Goal: Transaction & Acquisition: Purchase product/service

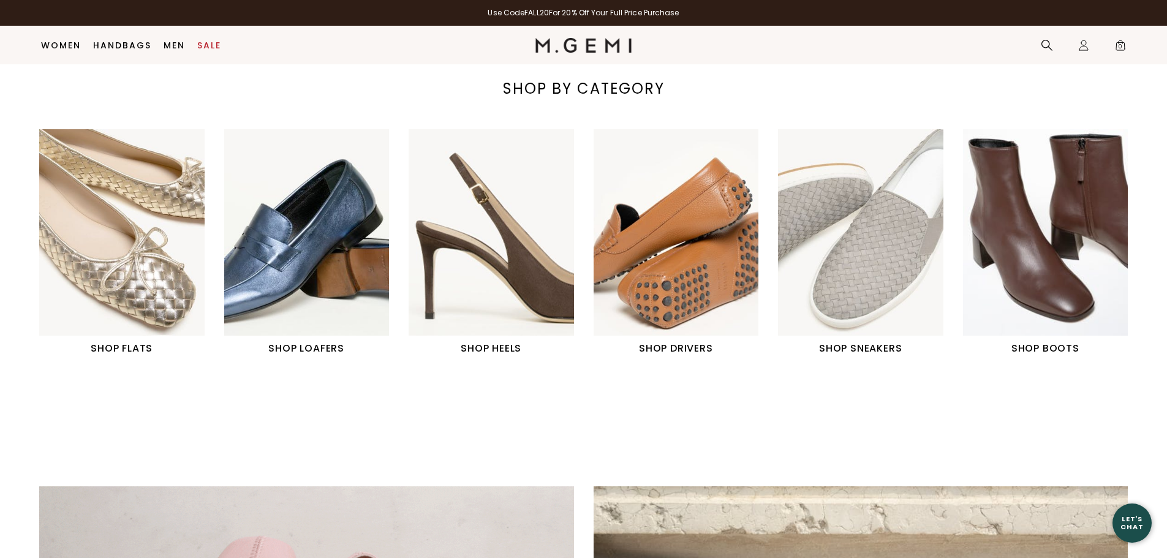
scroll to position [490, 0]
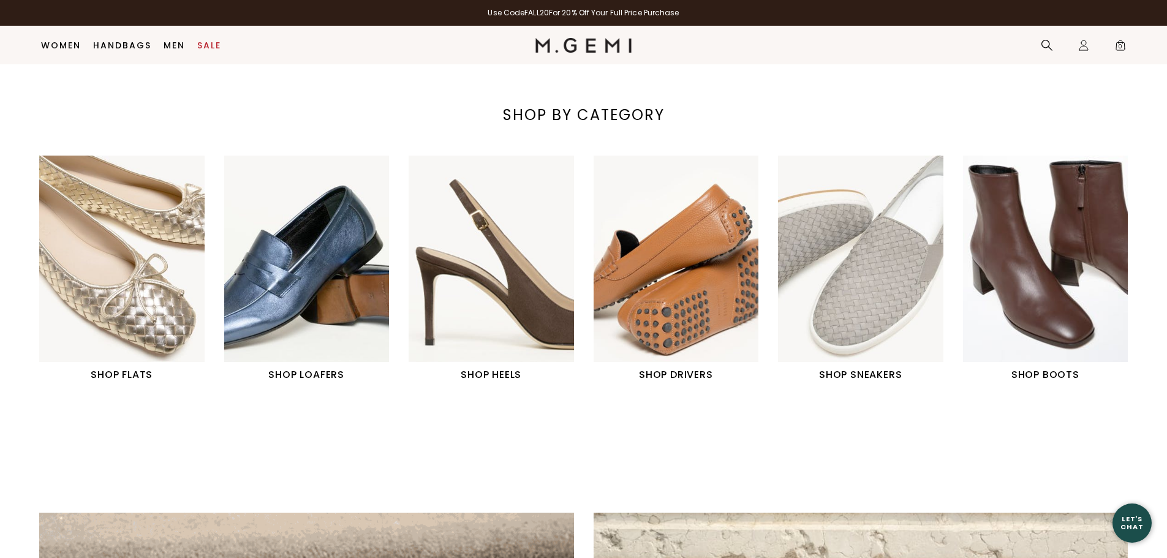
click at [282, 293] on img "2 / 6" at bounding box center [306, 259] width 165 height 206
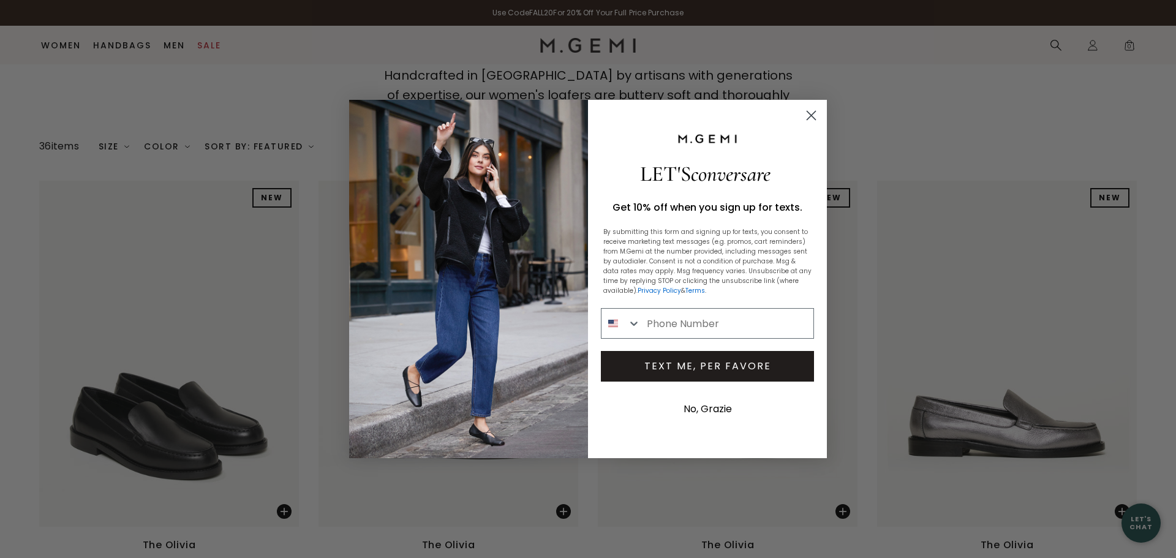
click at [813, 118] on icon "Close dialog" at bounding box center [811, 115] width 9 height 9
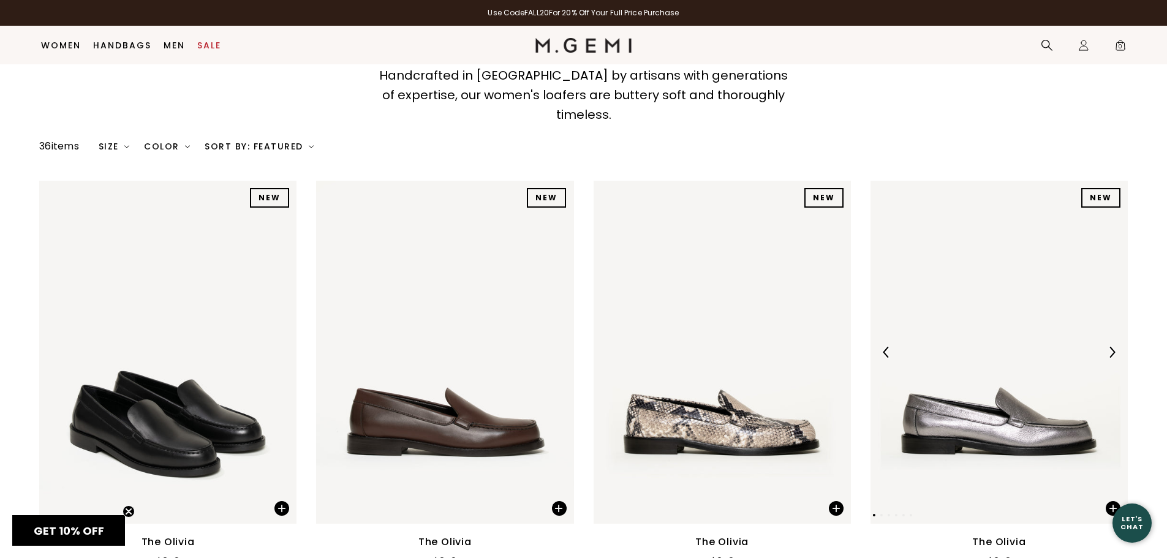
click at [1117, 347] on img at bounding box center [1111, 352] width 11 height 11
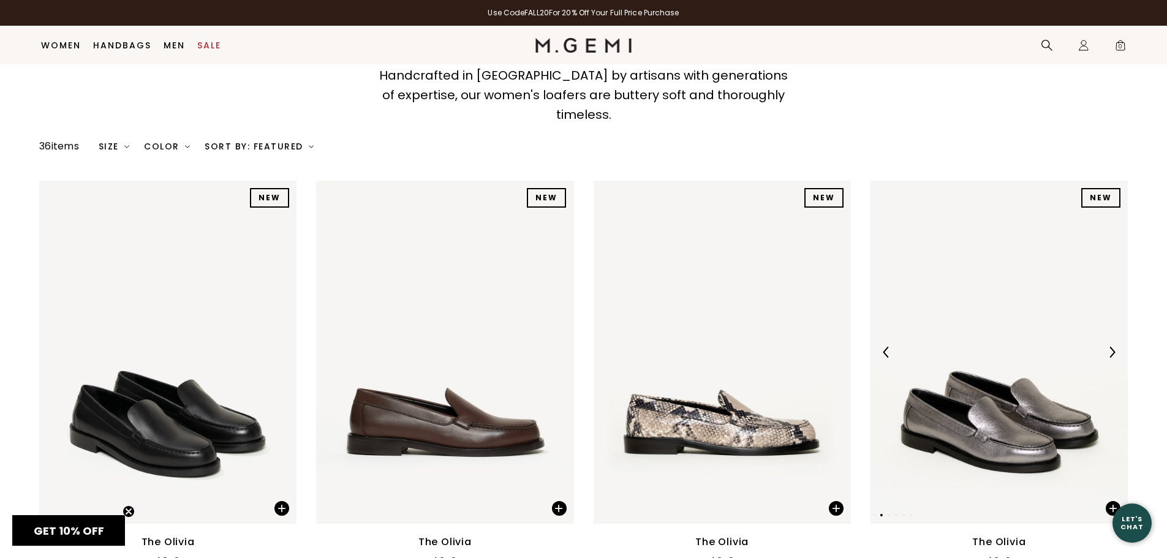
click at [1116, 347] on img at bounding box center [1111, 352] width 11 height 11
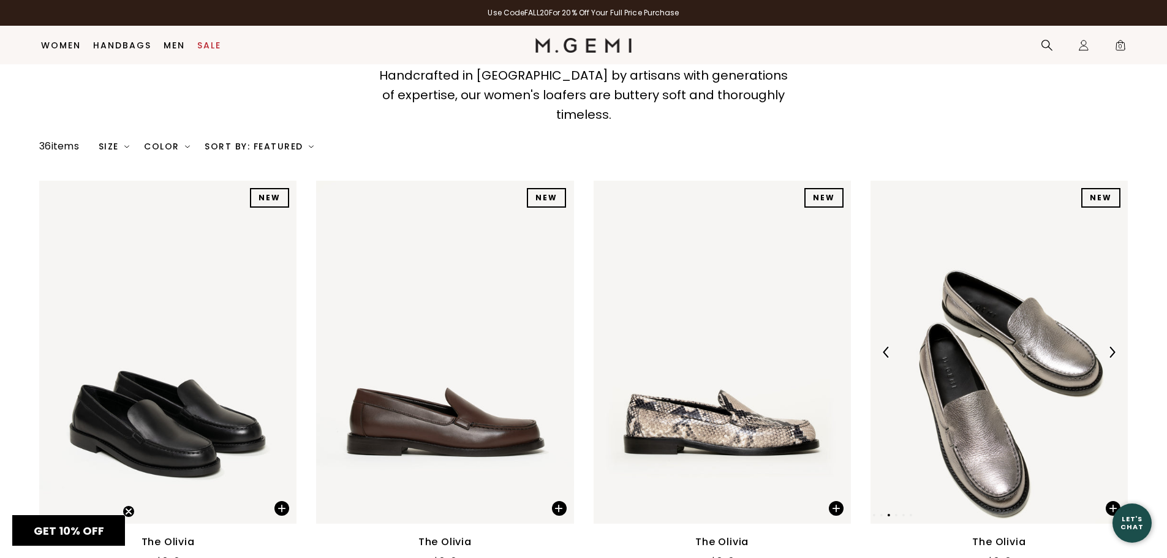
click at [1116, 347] on img at bounding box center [1111, 352] width 11 height 11
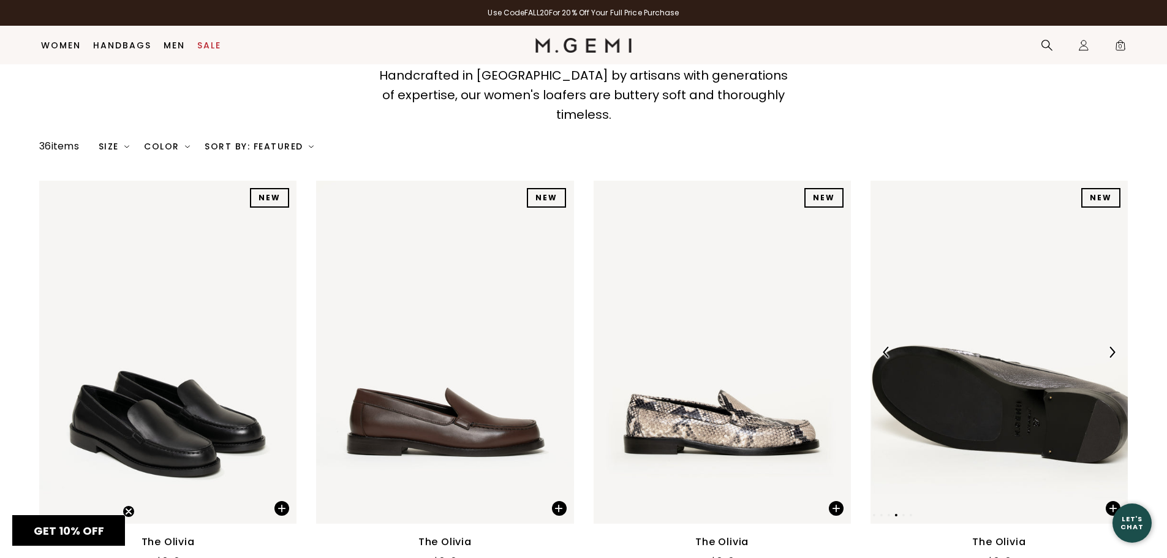
click at [1116, 347] on img at bounding box center [1111, 352] width 11 height 11
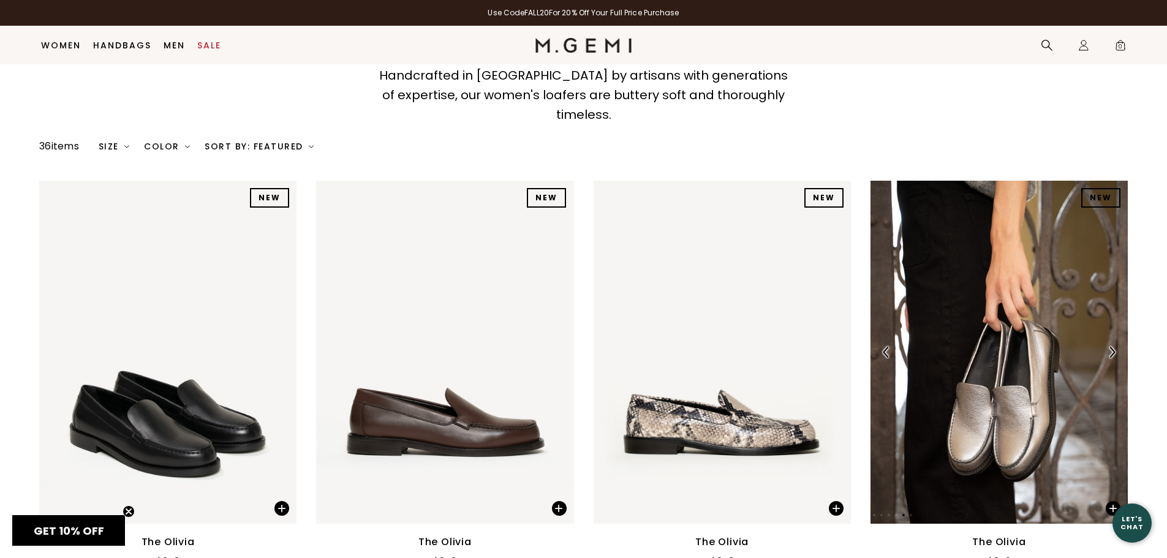
click at [1116, 347] on img at bounding box center [1111, 352] width 11 height 11
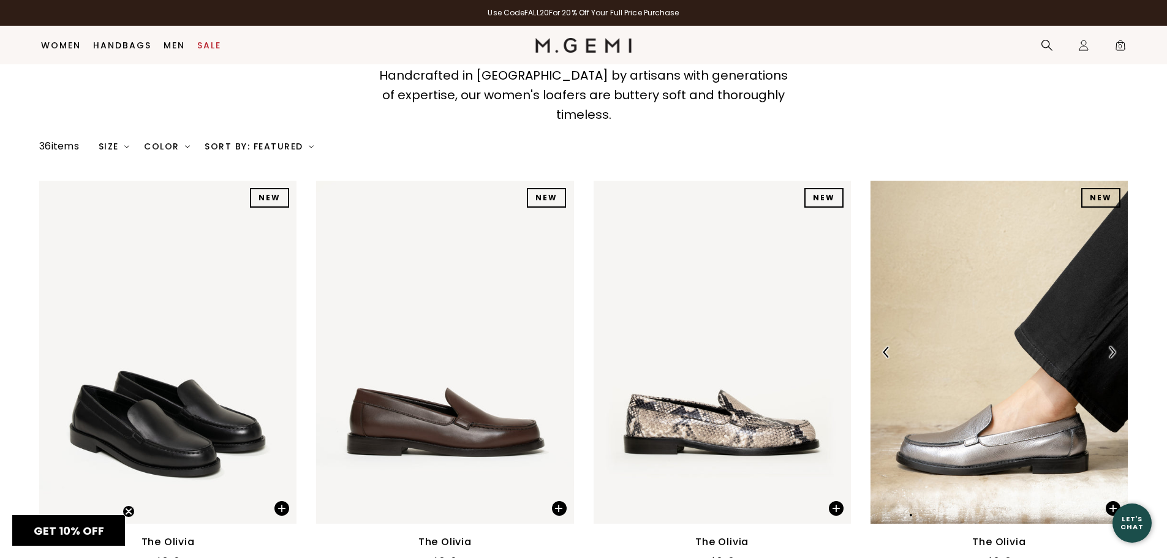
click at [1116, 347] on img at bounding box center [1111, 352] width 11 height 11
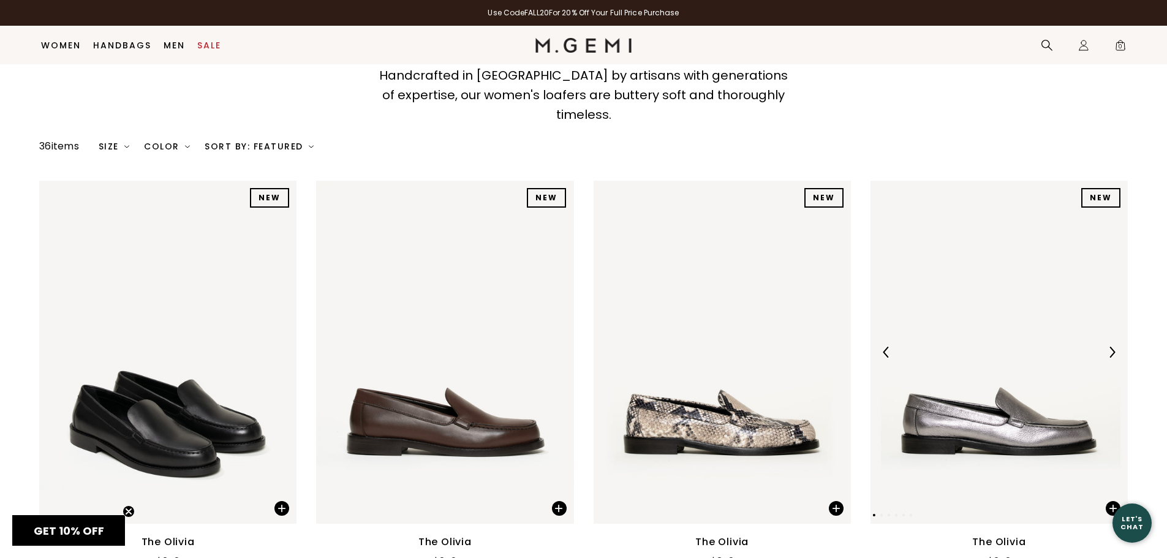
click at [1114, 347] on img at bounding box center [1111, 352] width 11 height 11
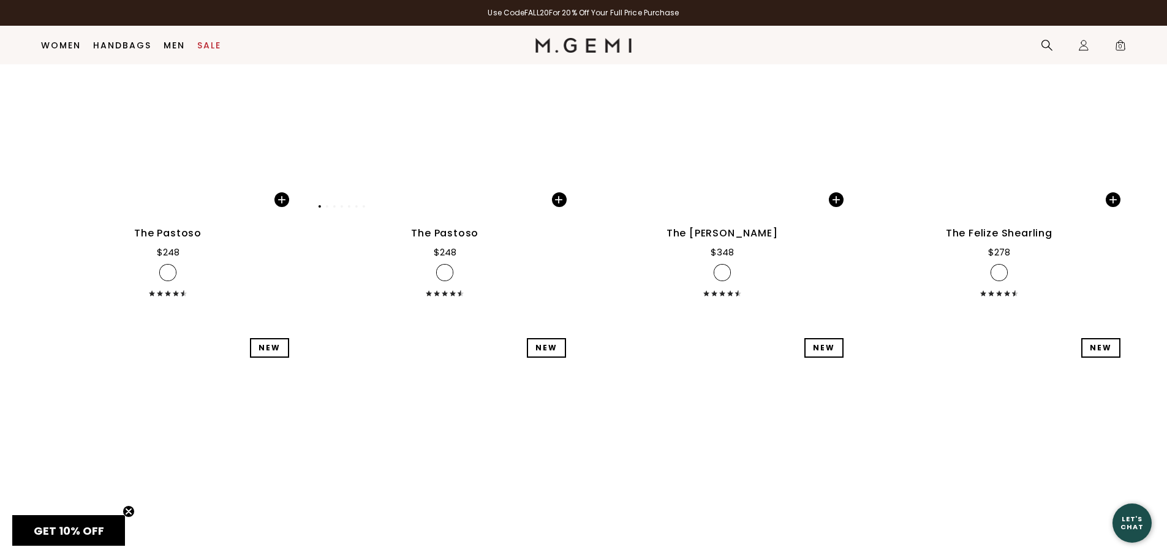
scroll to position [3589, 0]
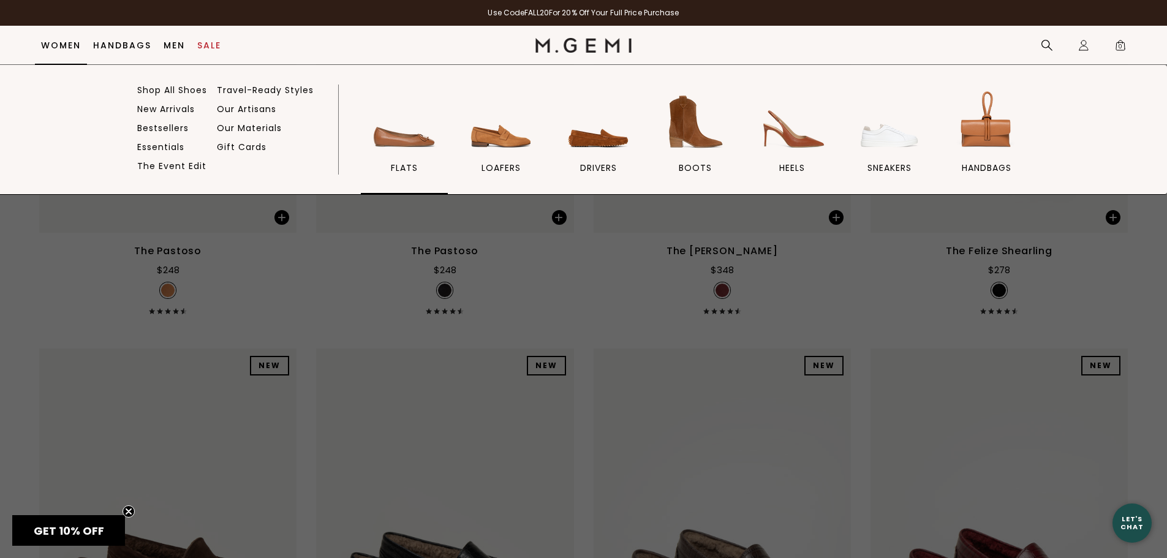
click at [393, 141] on img at bounding box center [404, 122] width 69 height 69
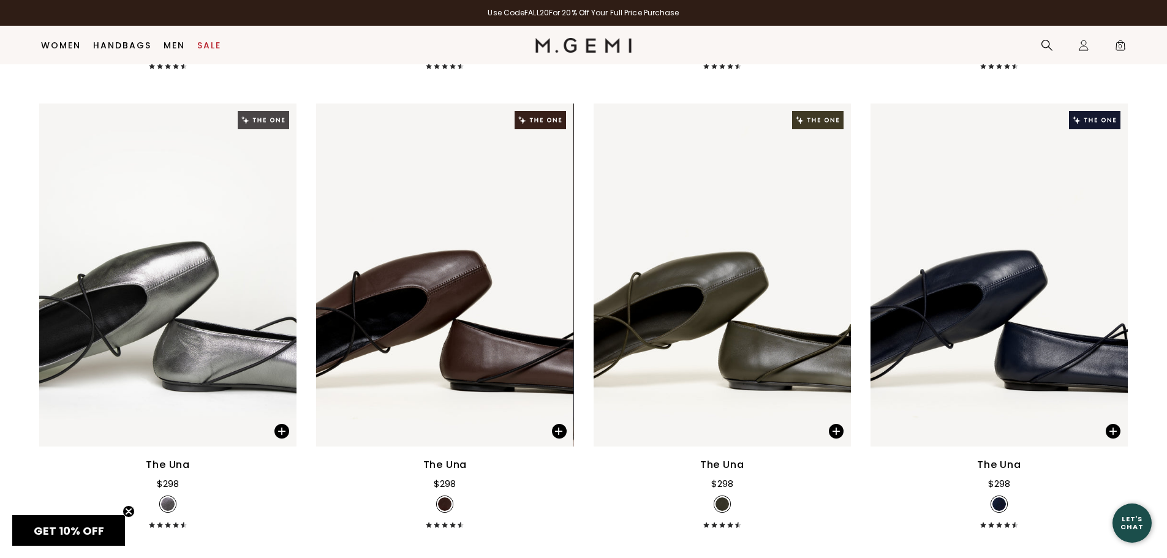
scroll to position [3834, 0]
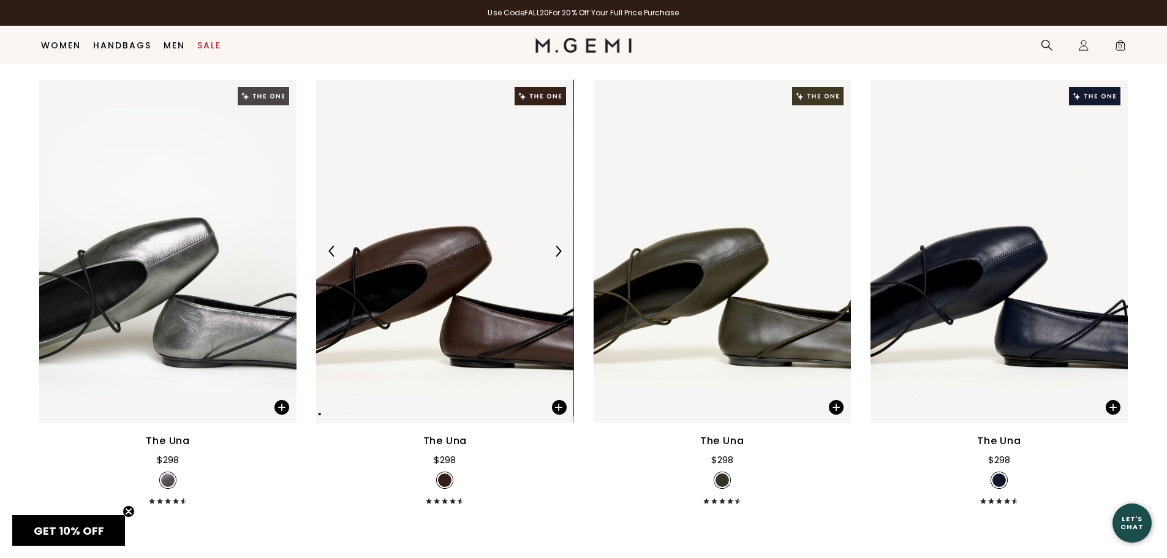
click at [385, 303] on img at bounding box center [444, 251] width 257 height 343
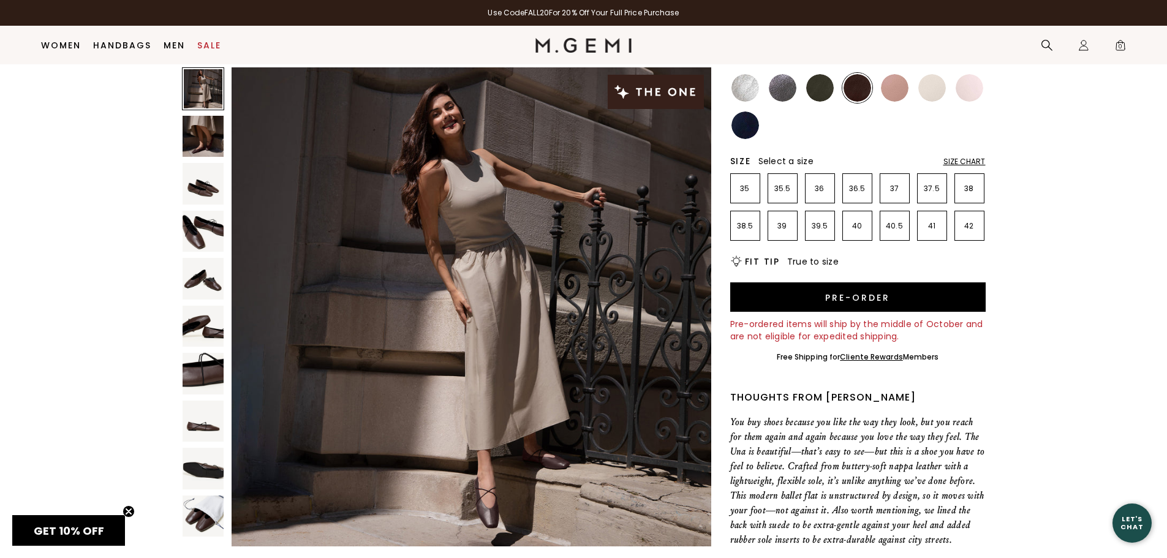
scroll to position [36, 0]
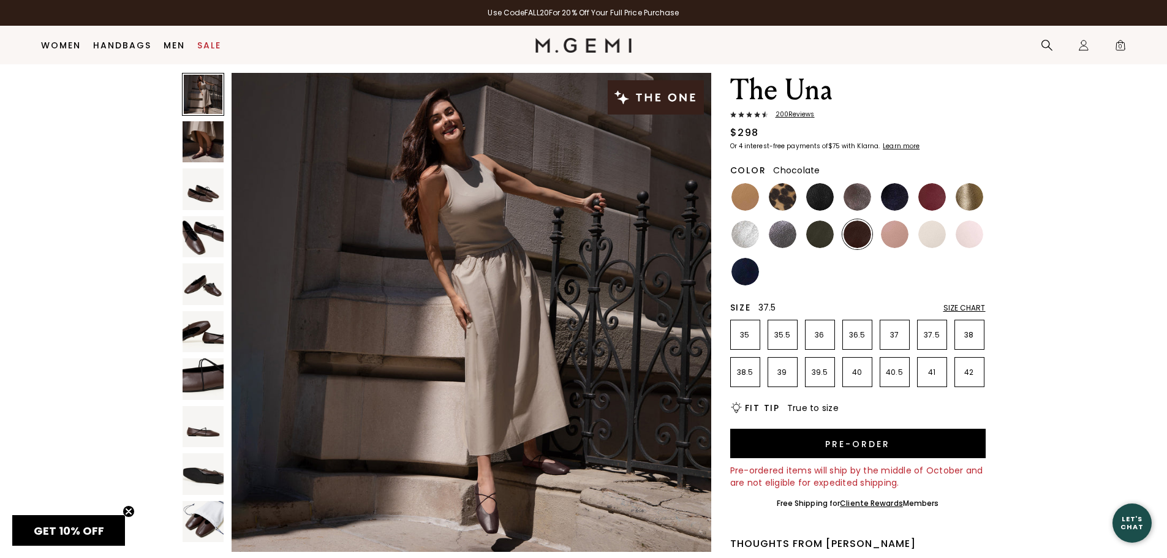
click at [932, 335] on p "37.5" at bounding box center [932, 335] width 29 height 10
click at [206, 238] on img at bounding box center [204, 237] width 42 height 42
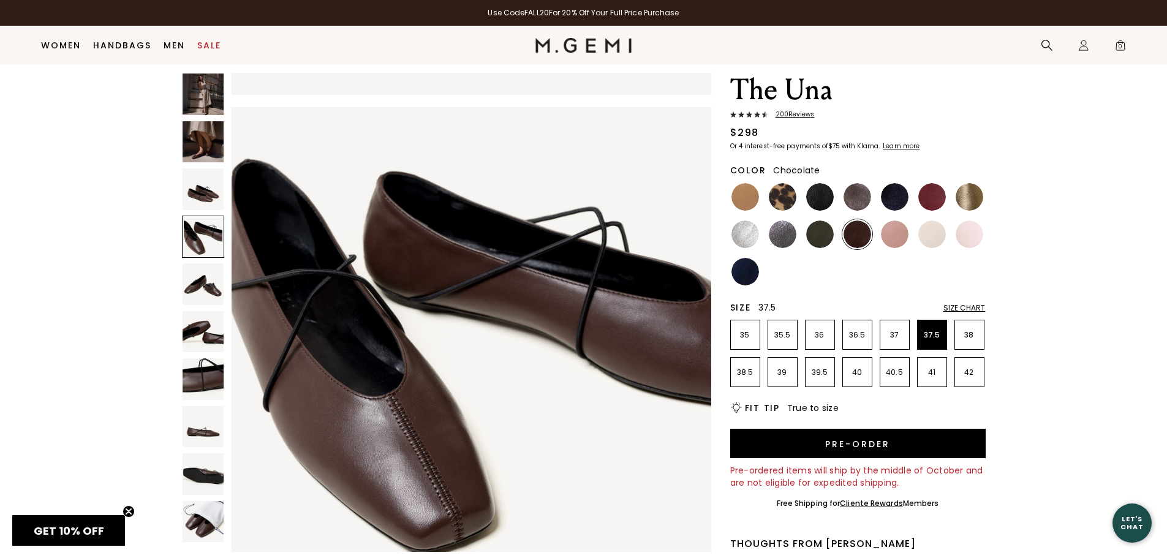
scroll to position [1447, 0]
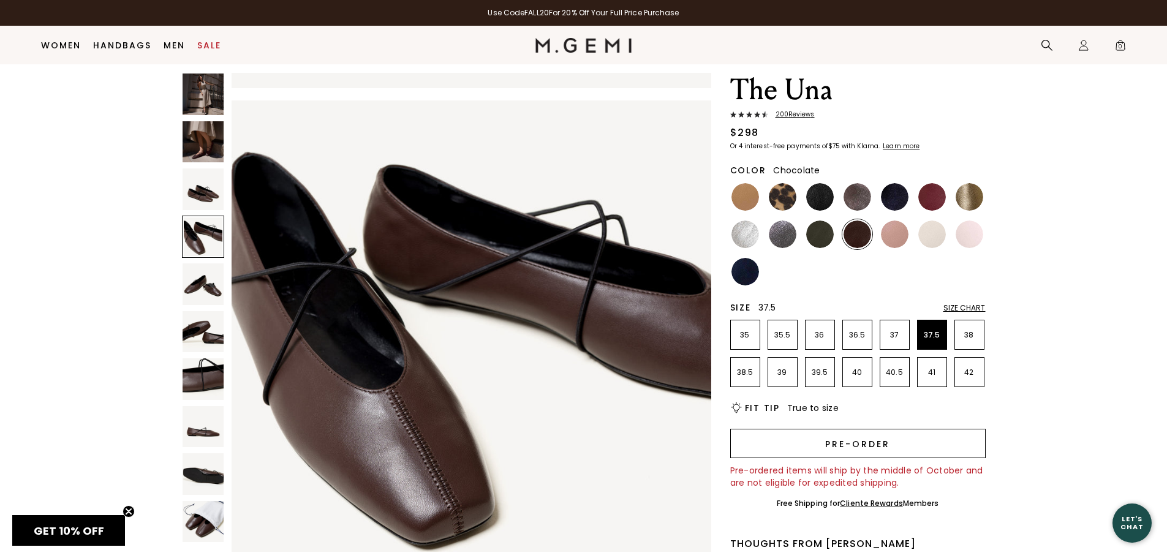
click at [791, 442] on button "Pre-order" at bounding box center [857, 443] width 255 height 29
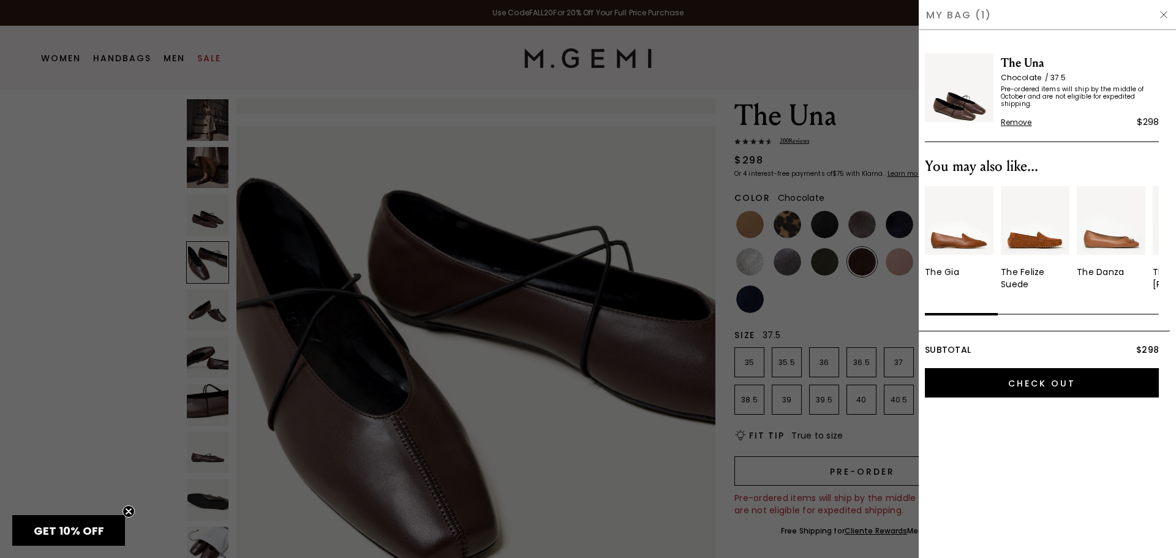
scroll to position [0, 0]
click at [1166, 18] on img at bounding box center [1164, 15] width 10 height 10
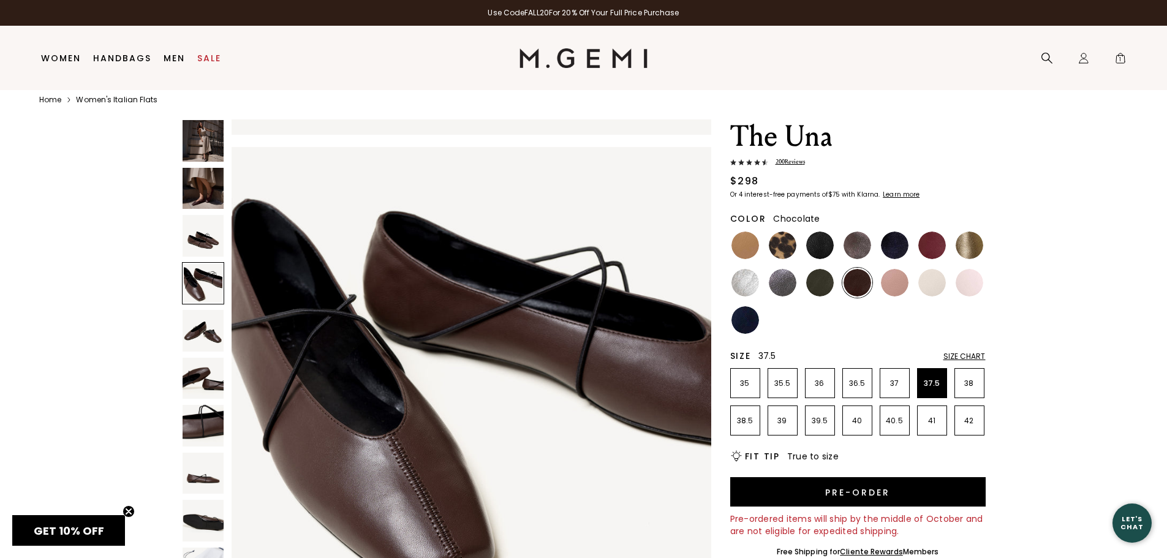
scroll to position [36, 0]
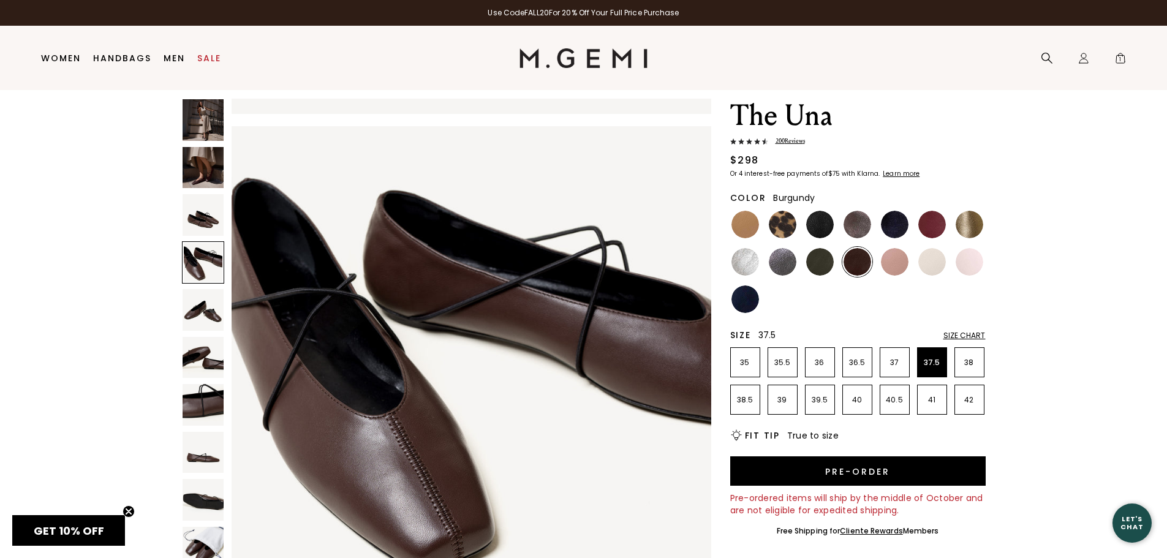
click at [930, 233] on img at bounding box center [932, 225] width 28 height 28
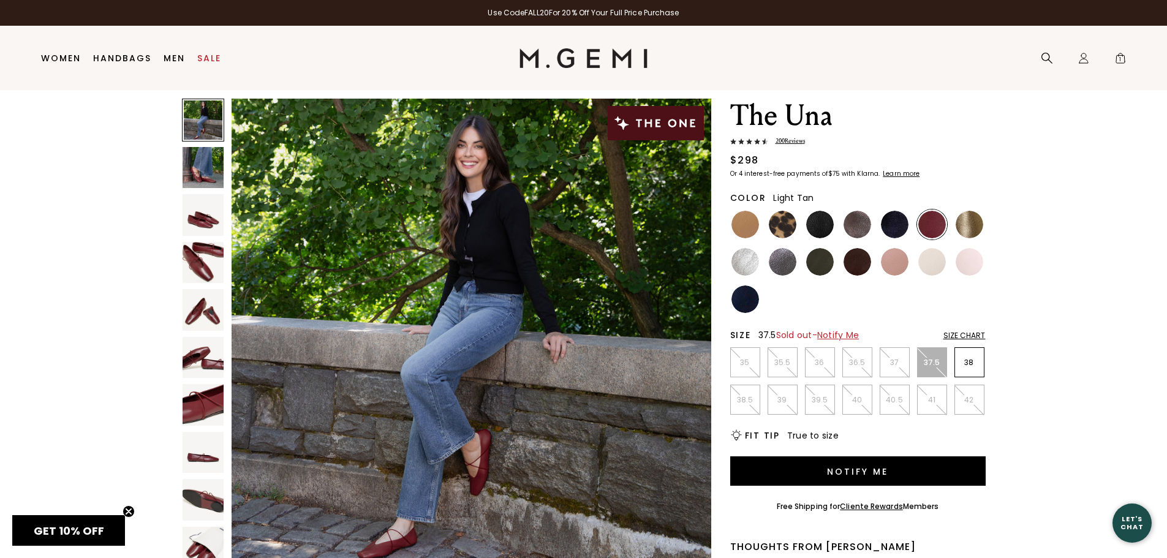
click at [753, 227] on img at bounding box center [745, 225] width 28 height 28
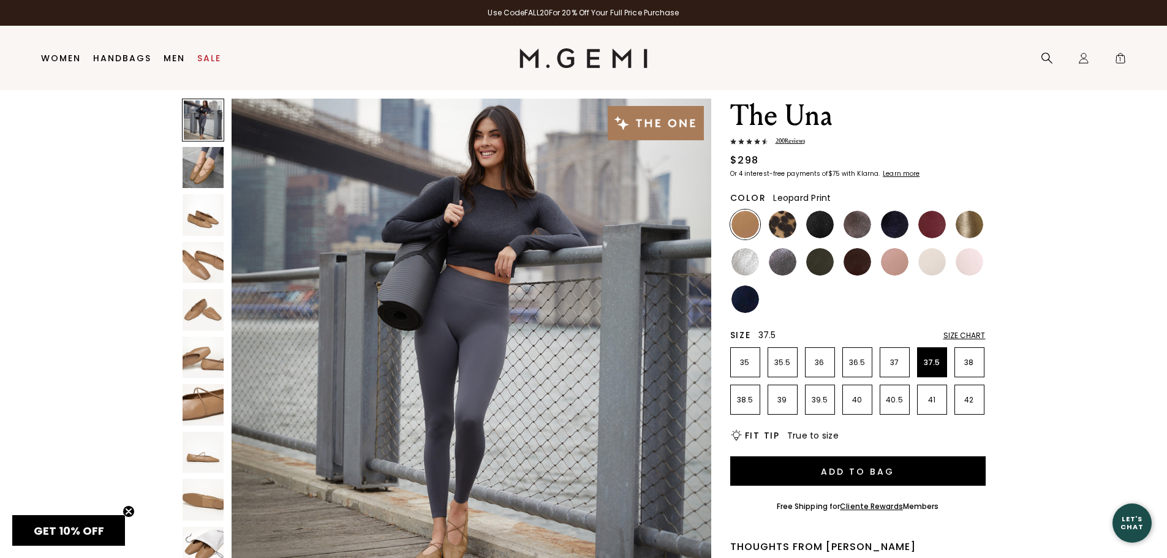
click at [779, 223] on img at bounding box center [783, 225] width 28 height 28
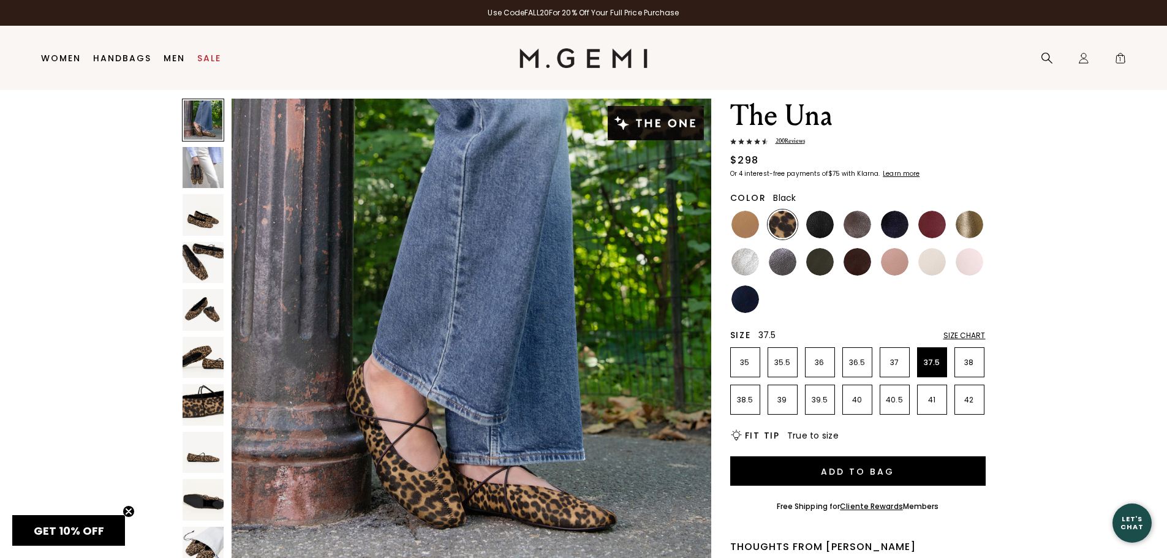
click at [822, 225] on img at bounding box center [820, 225] width 28 height 28
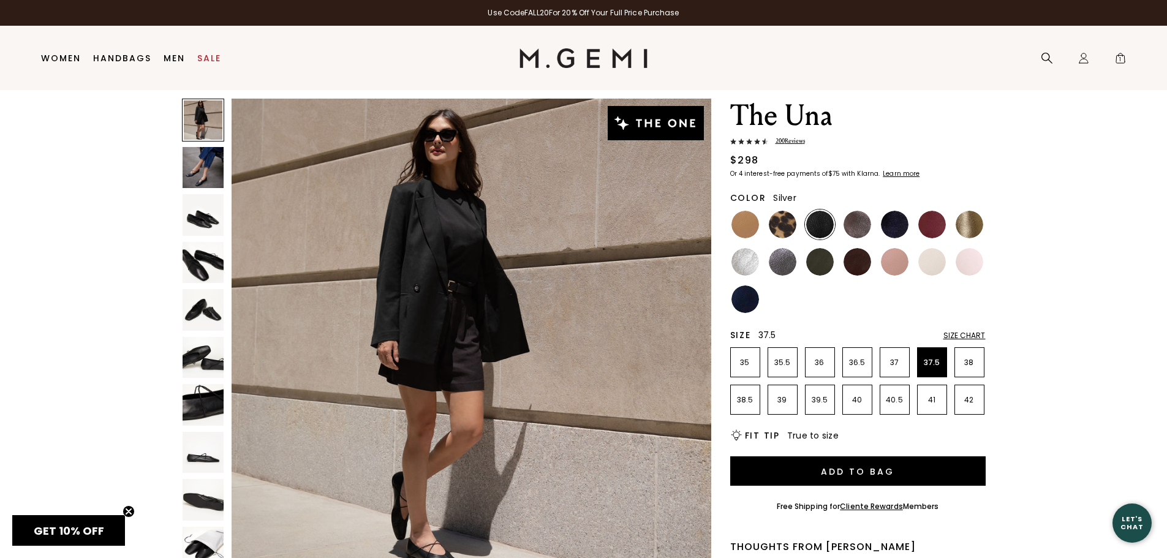
click at [755, 262] on img at bounding box center [745, 262] width 28 height 28
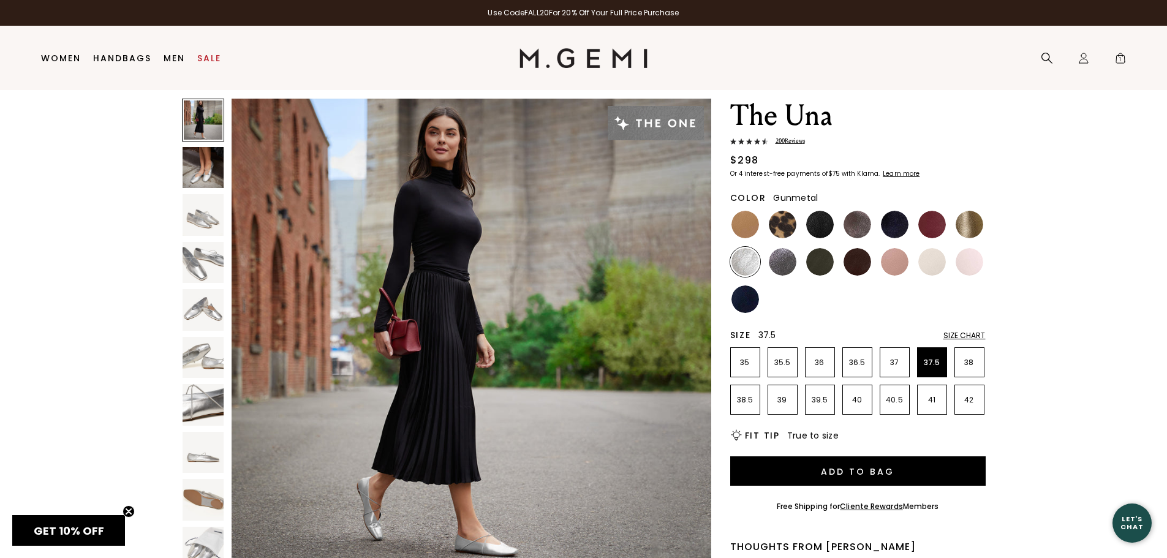
click at [790, 265] on img at bounding box center [783, 262] width 28 height 28
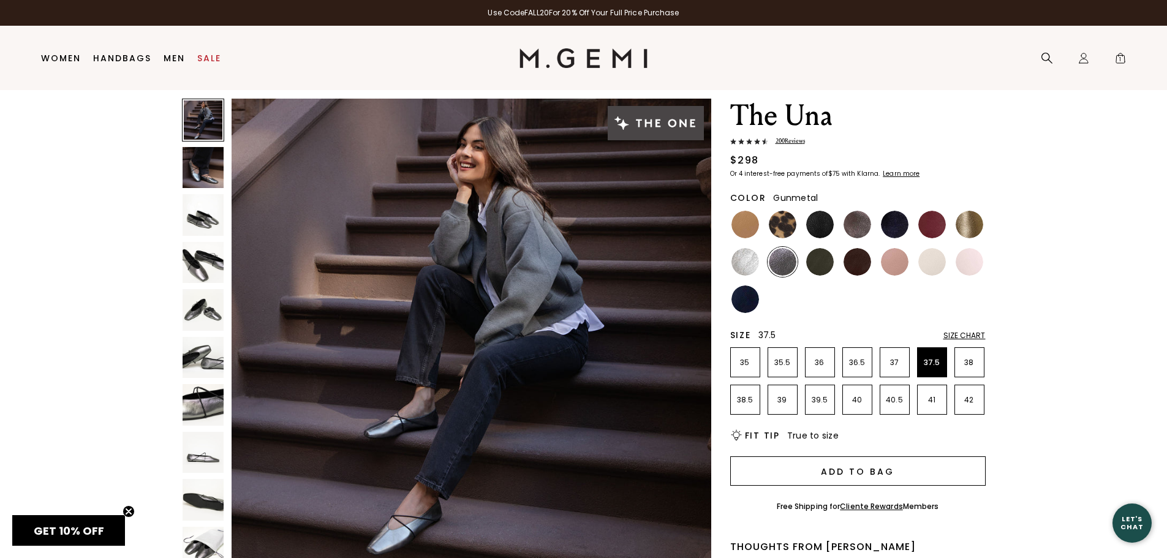
click at [852, 473] on button "Add to Bag" at bounding box center [857, 470] width 255 height 29
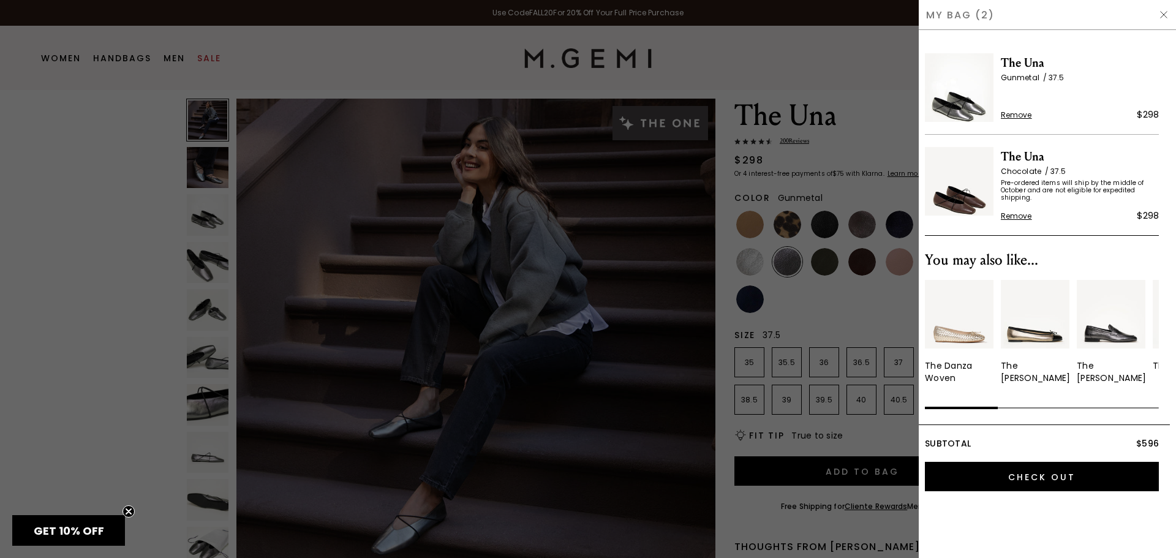
click at [1166, 17] on img at bounding box center [1164, 15] width 10 height 10
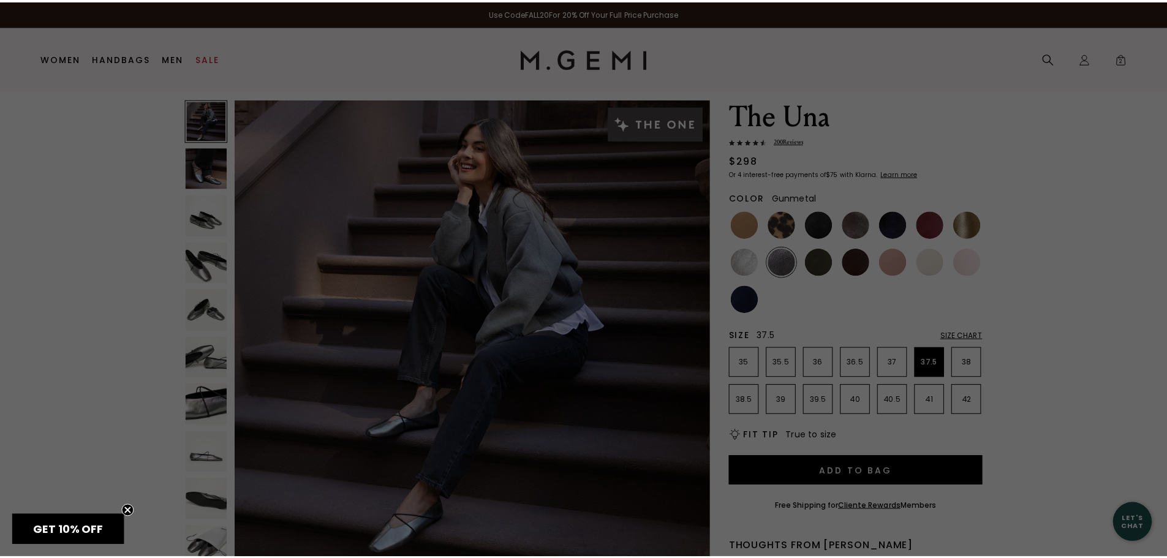
scroll to position [36, 0]
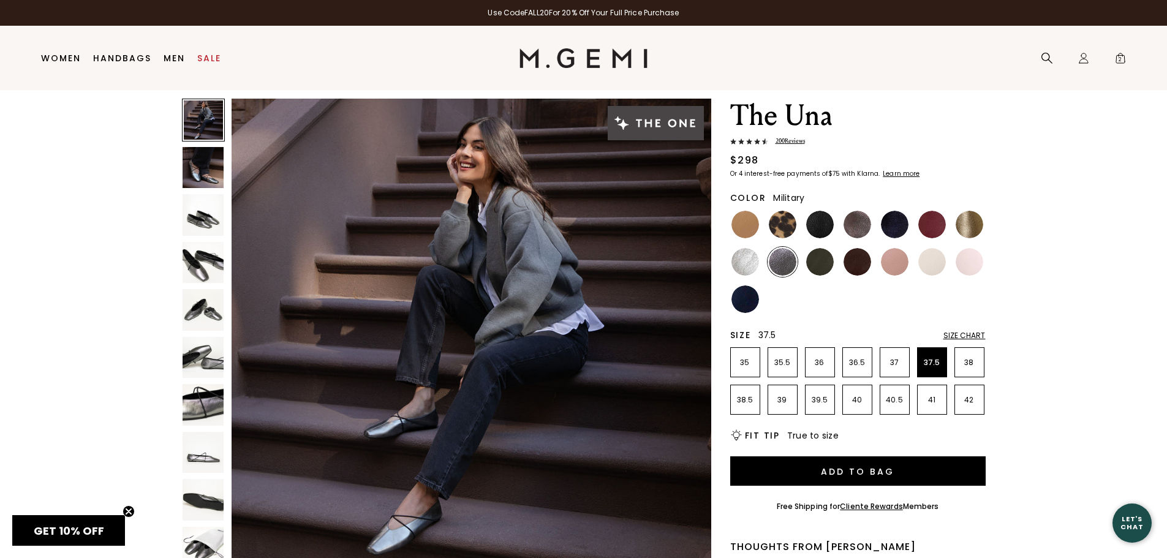
click at [826, 263] on img at bounding box center [820, 262] width 28 height 28
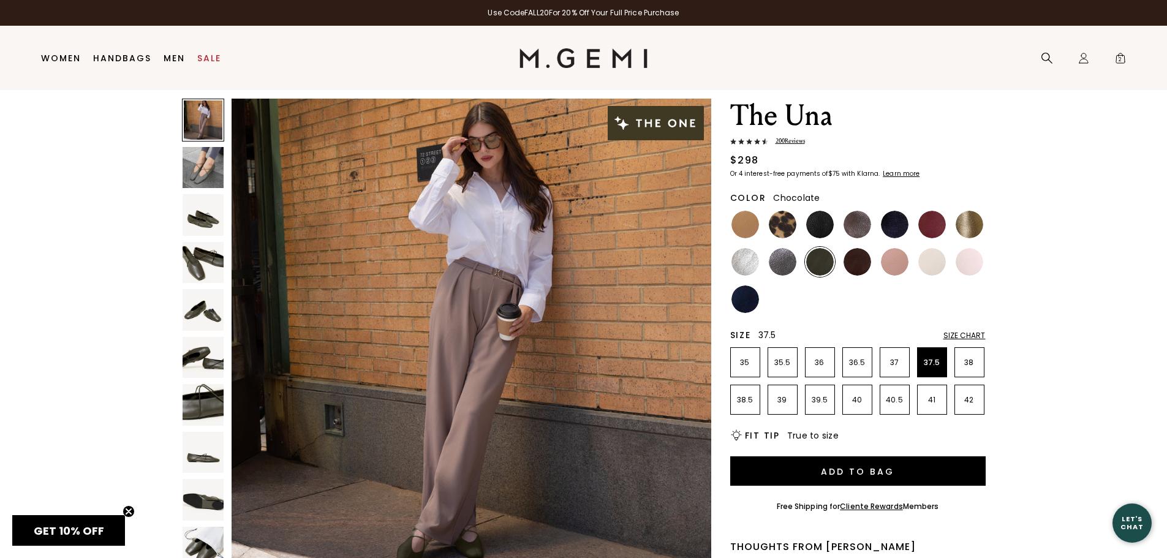
click at [848, 262] on img at bounding box center [858, 262] width 28 height 28
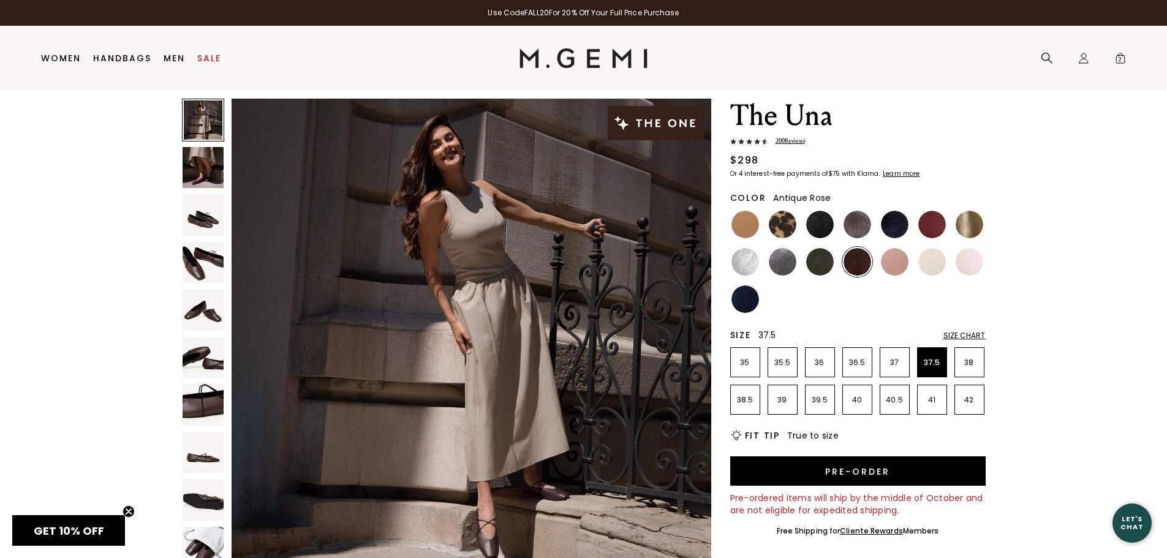
click at [899, 262] on img at bounding box center [895, 262] width 28 height 28
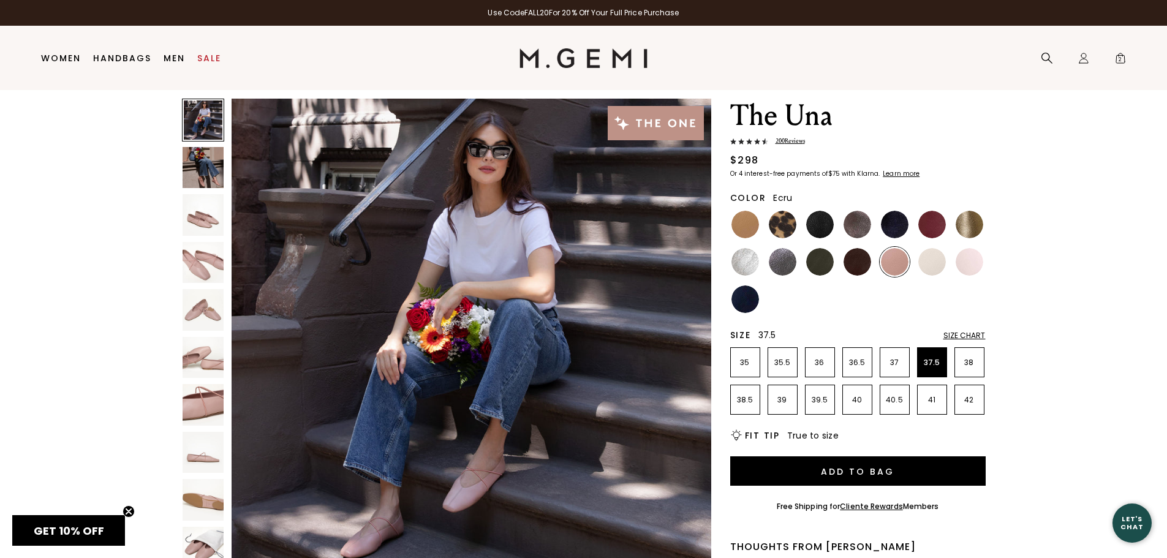
click at [929, 262] on img at bounding box center [932, 262] width 28 height 28
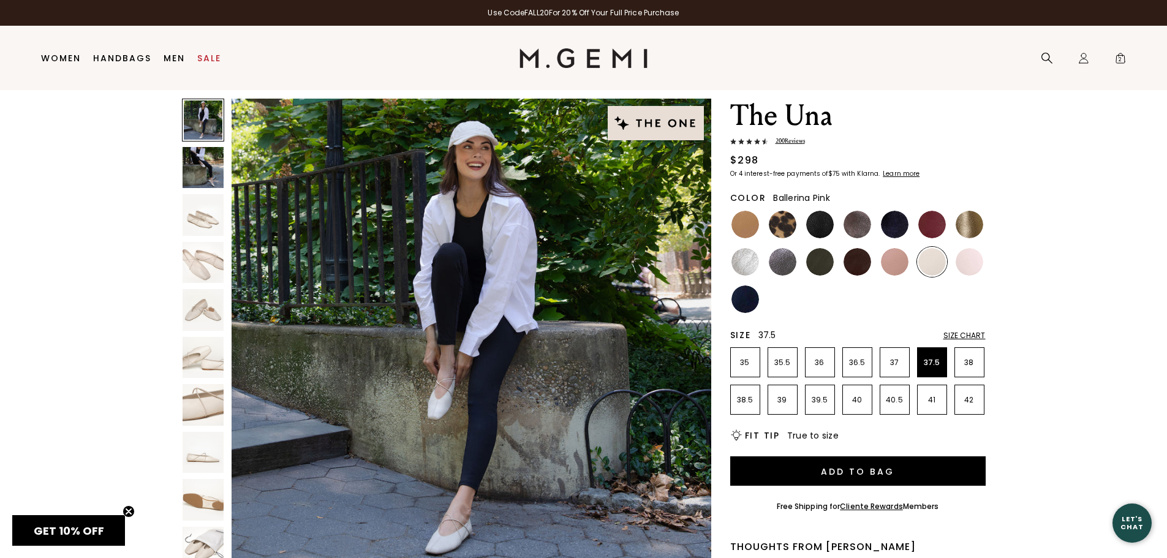
click at [967, 262] on img at bounding box center [970, 262] width 28 height 28
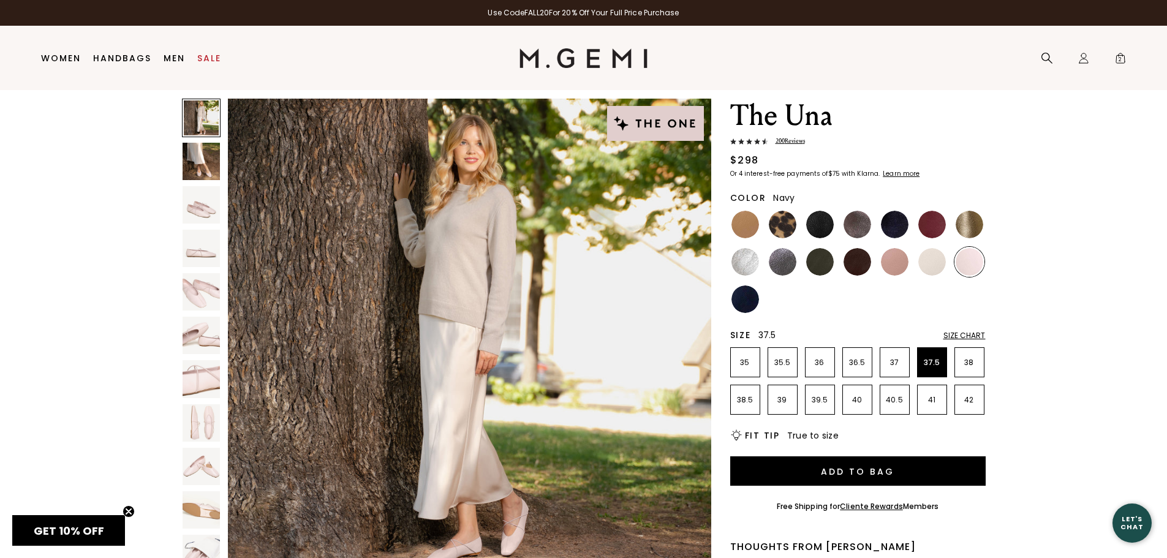
click at [748, 300] on img at bounding box center [745, 299] width 28 height 28
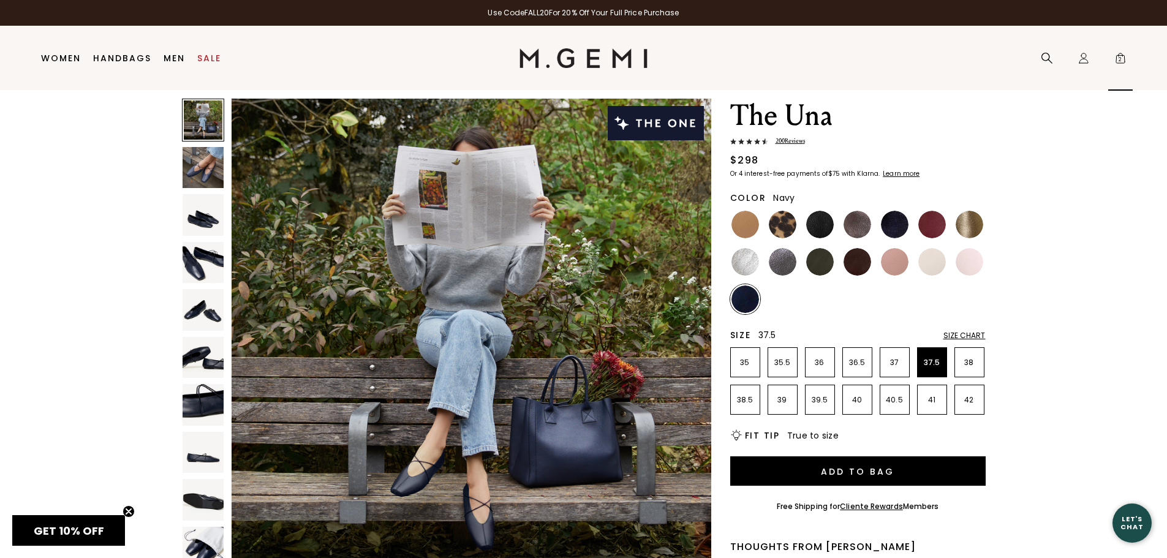
click at [1122, 62] on span "2" at bounding box center [1120, 61] width 12 height 12
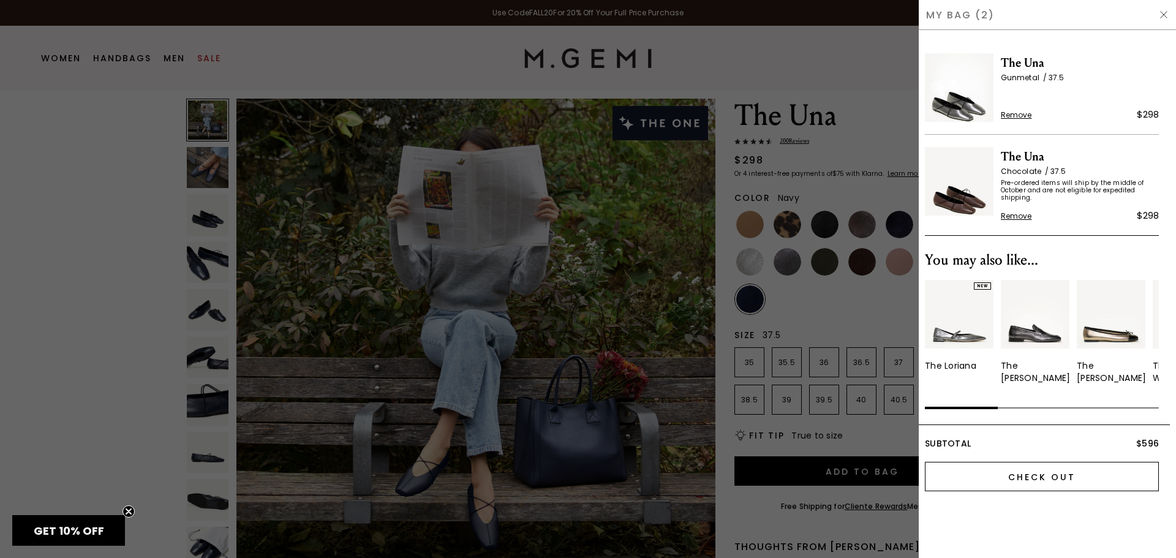
click at [1028, 479] on input "Check Out" at bounding box center [1042, 476] width 234 height 29
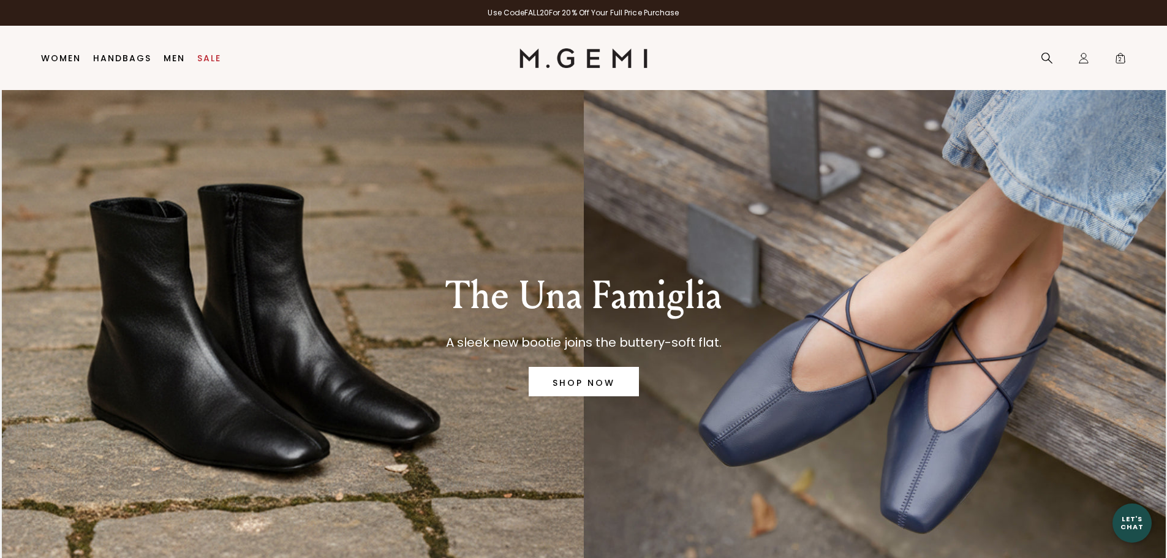
click at [254, 311] on div "The Una Famiglia A sleek new bootie joins the buttery-soft flat. SHOP NOW" at bounding box center [583, 332] width 1089 height 485
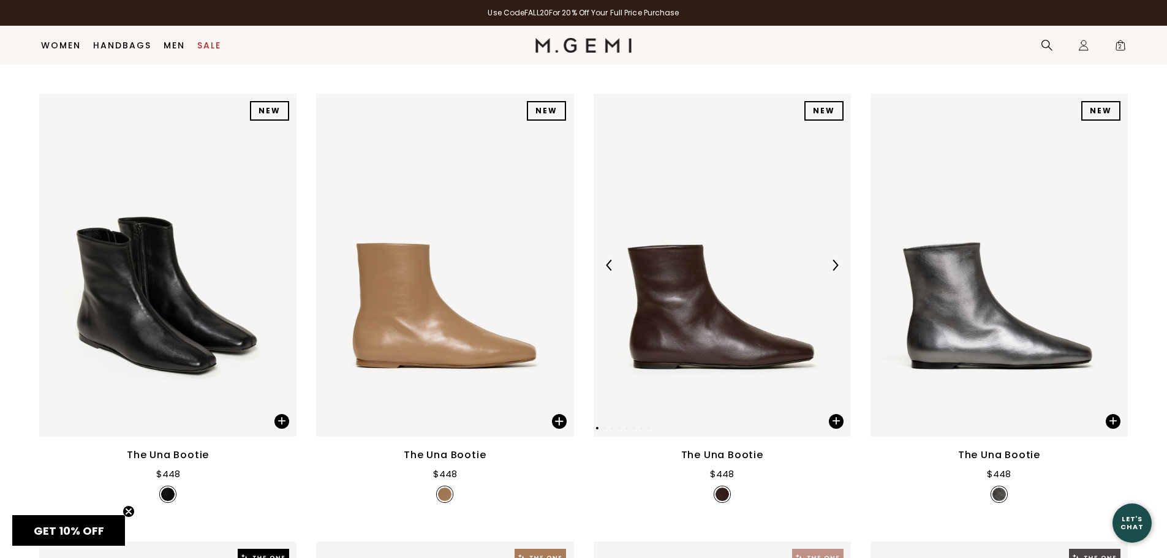
scroll to position [403, 0]
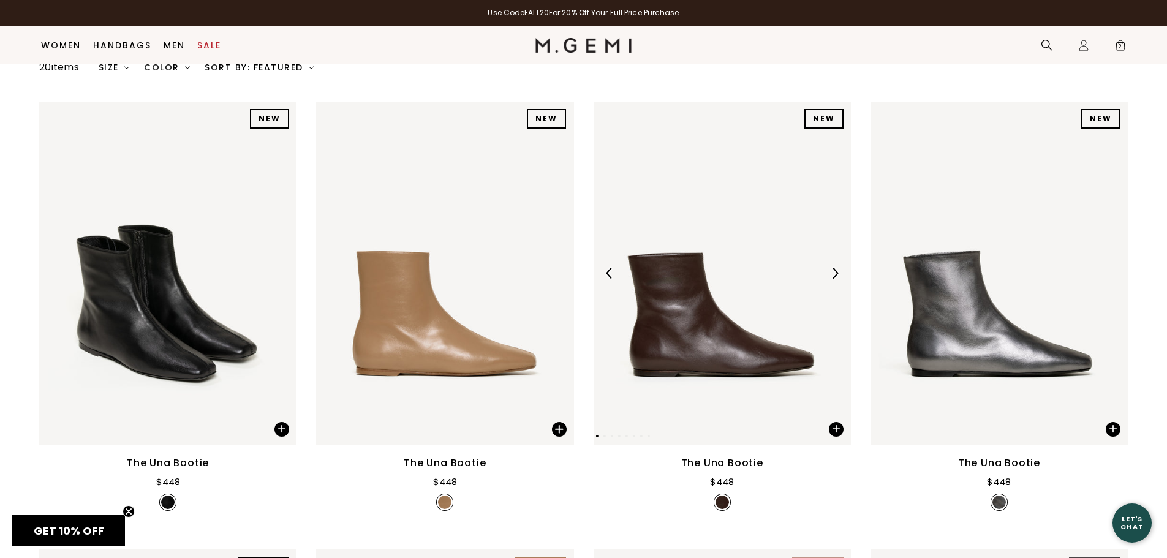
click at [831, 272] on img at bounding box center [834, 273] width 11 height 11
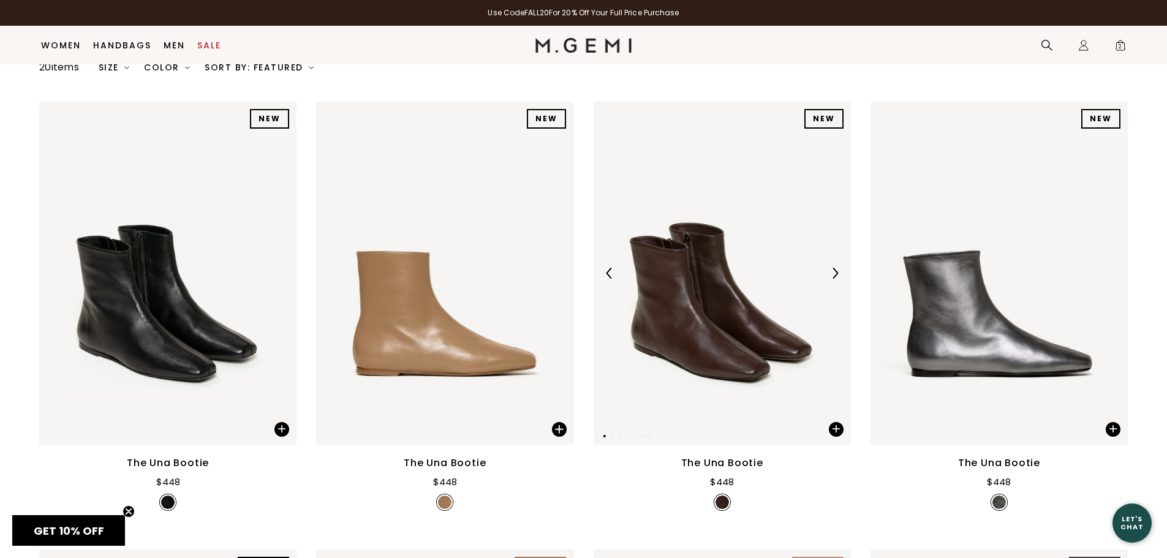
click at [831, 272] on img at bounding box center [834, 273] width 11 height 11
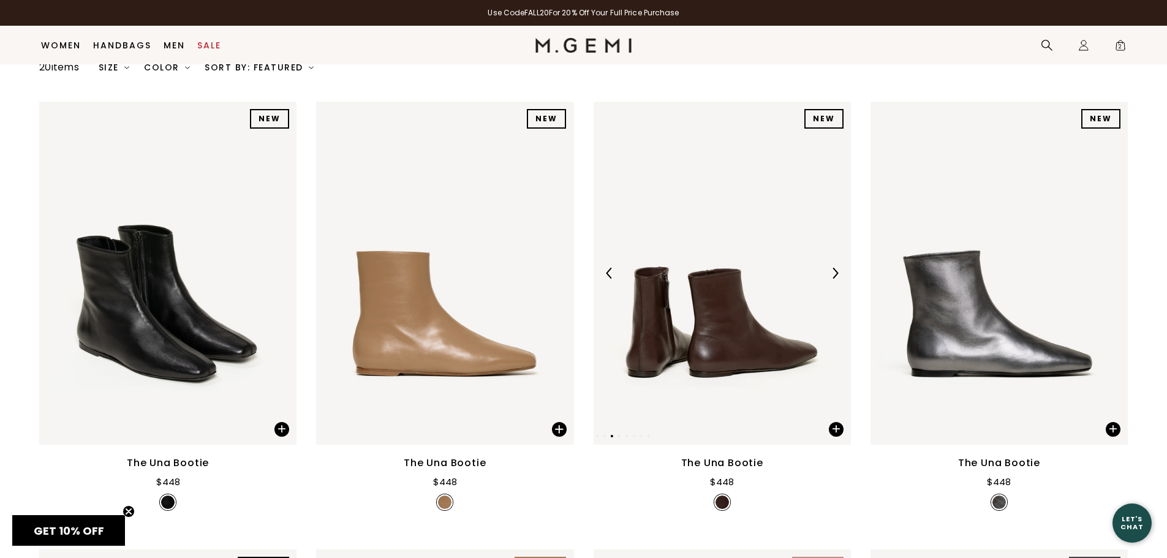
click at [831, 272] on img at bounding box center [834, 273] width 11 height 11
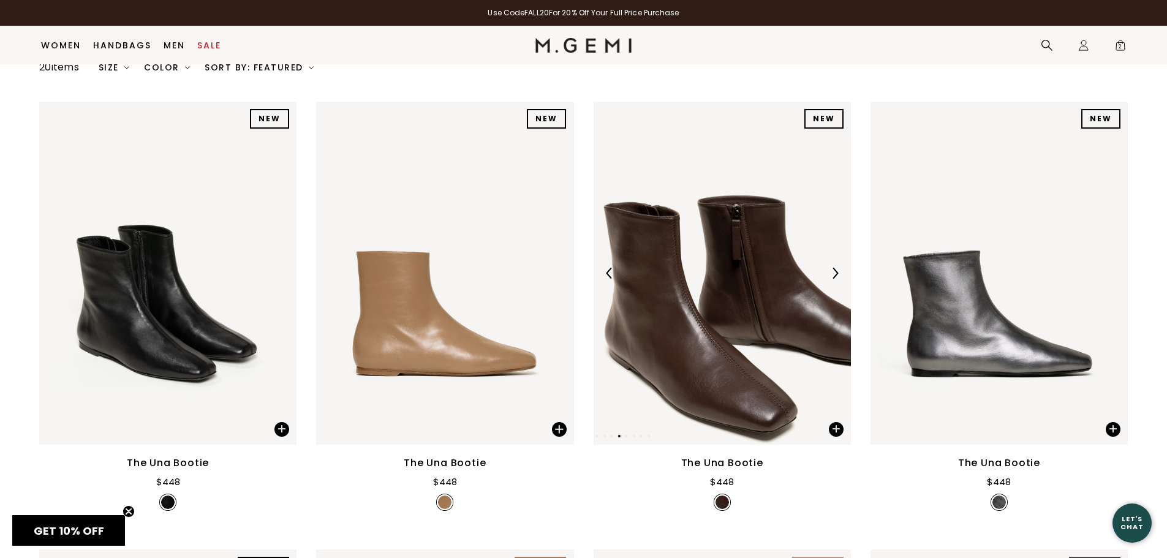
click at [831, 272] on img at bounding box center [834, 273] width 11 height 11
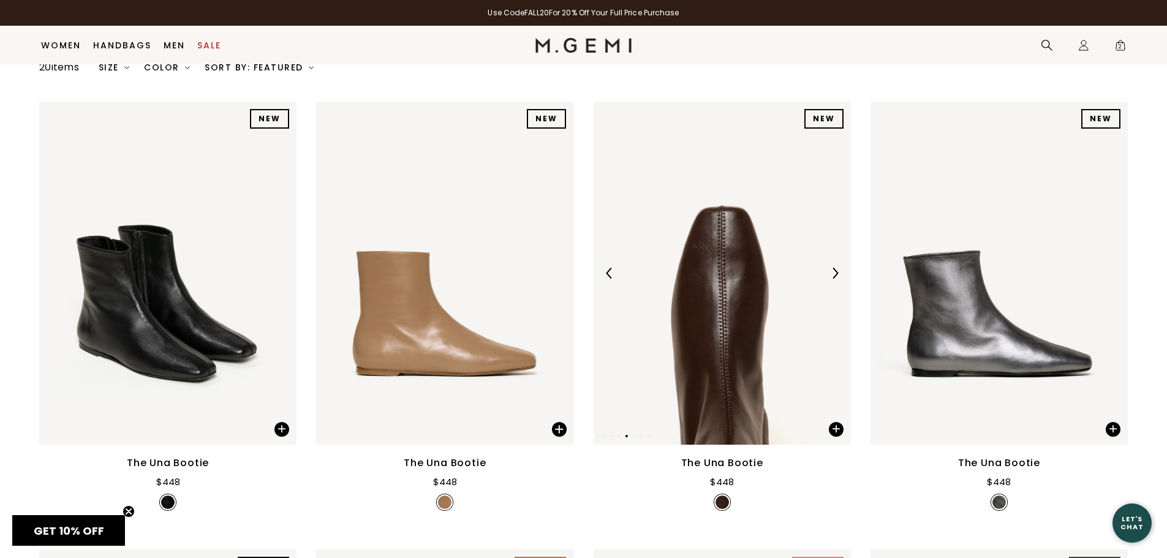
click at [831, 272] on img at bounding box center [834, 273] width 11 height 11
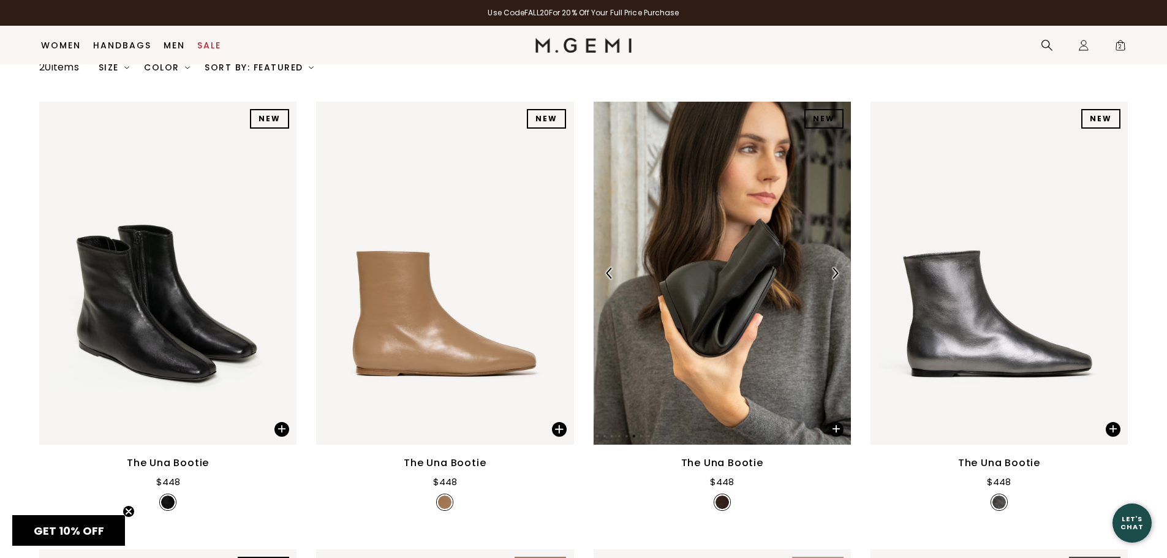
click at [831, 272] on img at bounding box center [834, 273] width 11 height 11
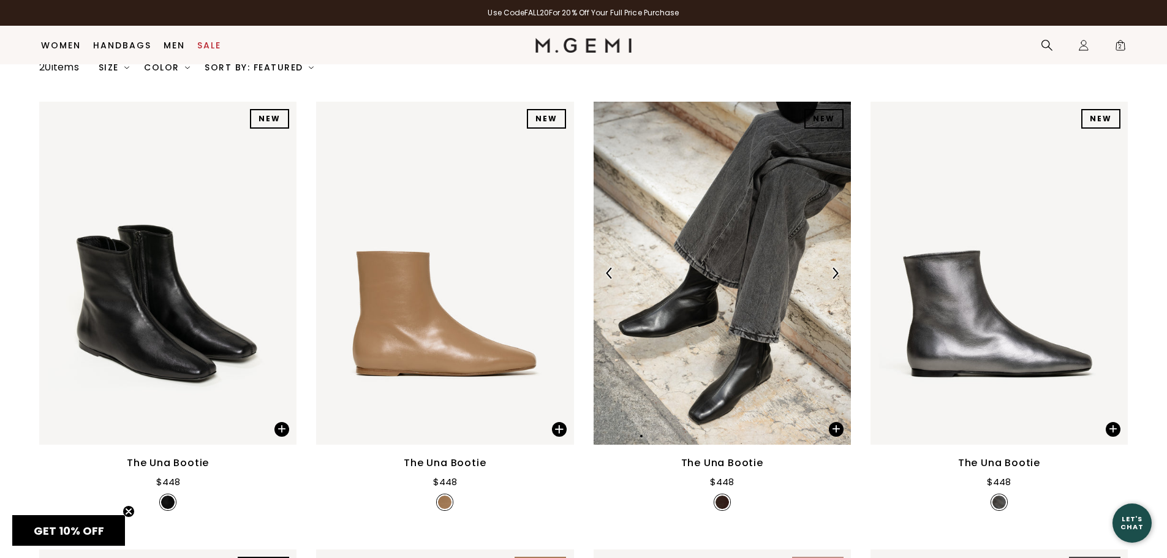
click at [831, 272] on img at bounding box center [834, 273] width 11 height 11
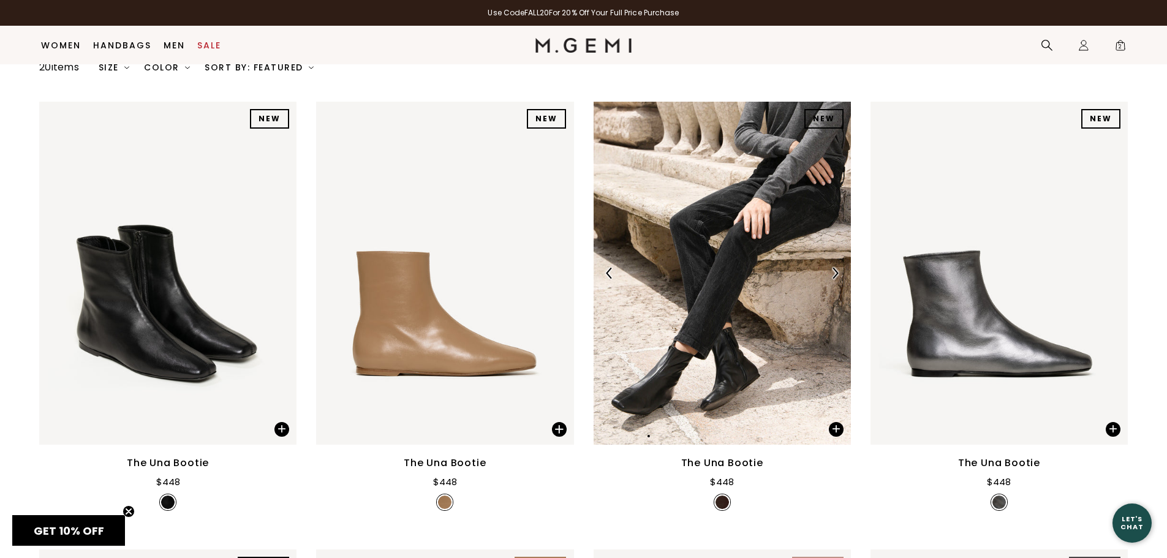
click at [831, 272] on img at bounding box center [834, 273] width 11 height 11
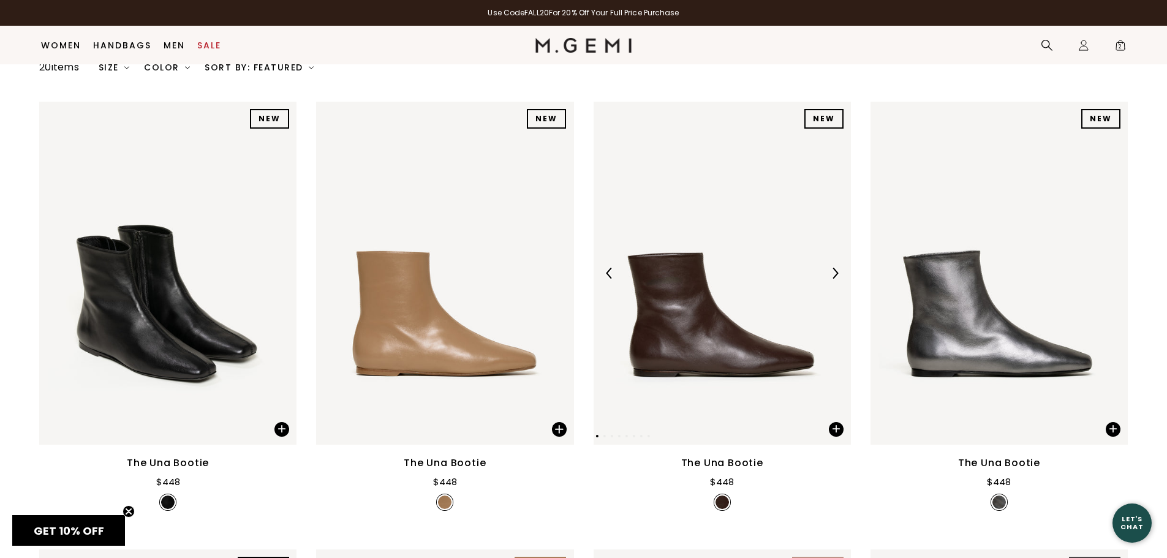
click at [831, 272] on img at bounding box center [834, 273] width 11 height 11
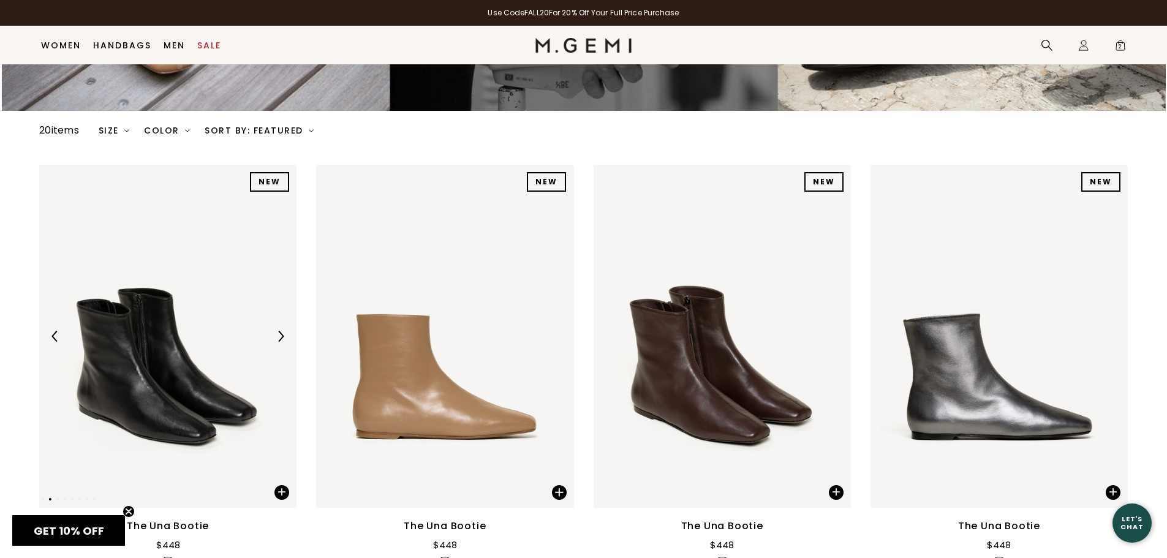
scroll to position [281, 0]
